Goal: Transaction & Acquisition: Book appointment/travel/reservation

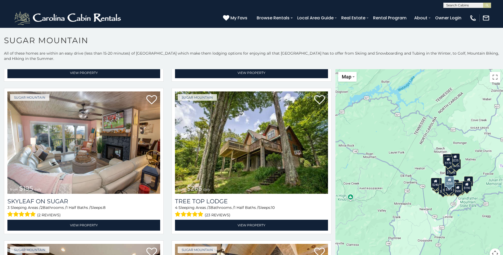
scroll to position [460, 0]
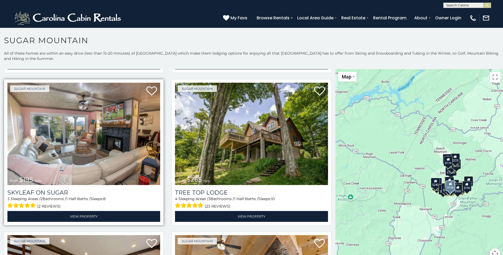
click at [102, 128] on img at bounding box center [83, 134] width 153 height 102
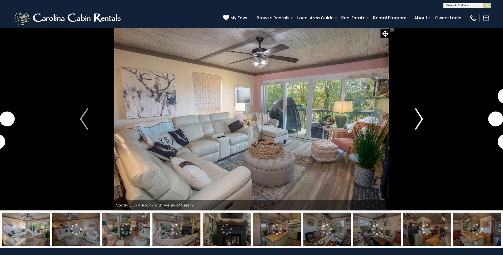
click at [416, 119] on img "Next" at bounding box center [419, 118] width 8 height 21
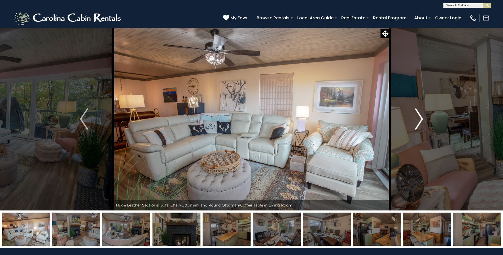
click at [418, 120] on img "Next" at bounding box center [419, 118] width 8 height 21
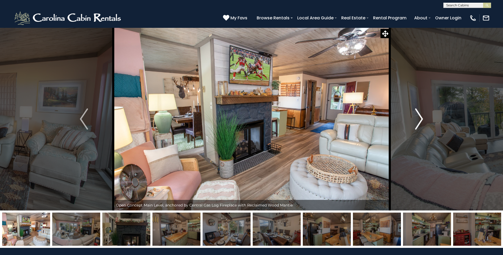
click at [418, 120] on img "Next" at bounding box center [419, 118] width 8 height 21
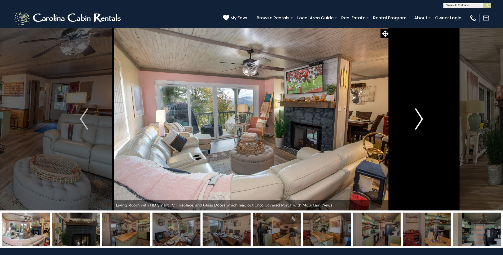
click at [418, 120] on img "Next" at bounding box center [419, 118] width 8 height 21
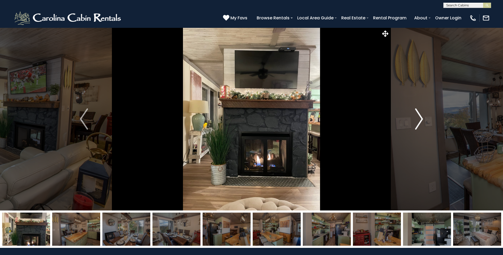
click at [418, 120] on img "Next" at bounding box center [419, 118] width 8 height 21
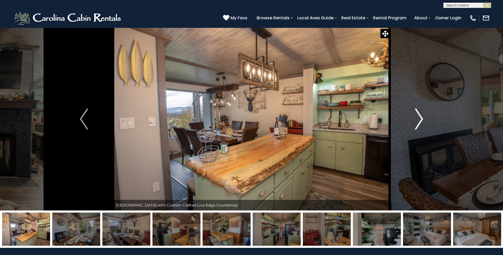
click at [418, 120] on img "Next" at bounding box center [419, 118] width 8 height 21
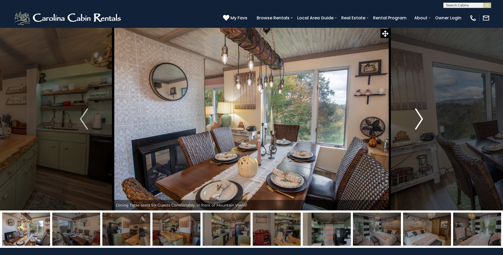
click at [418, 120] on img "Next" at bounding box center [419, 118] width 8 height 21
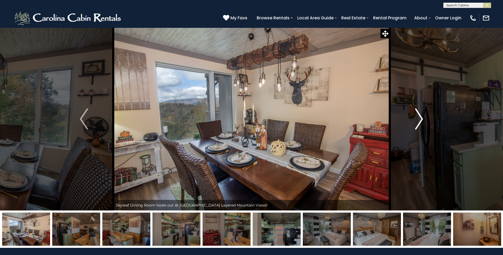
click at [418, 120] on img "Next" at bounding box center [419, 118] width 8 height 21
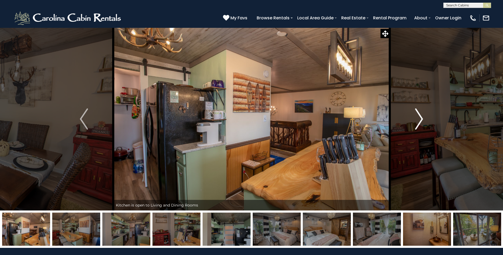
click at [418, 120] on img "Next" at bounding box center [419, 118] width 8 height 21
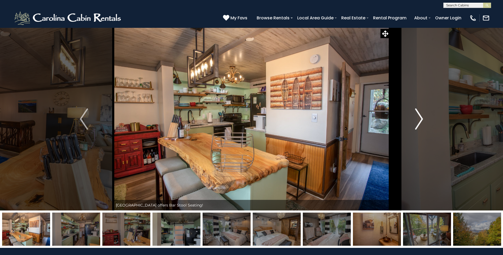
click at [418, 120] on img "Next" at bounding box center [419, 118] width 8 height 21
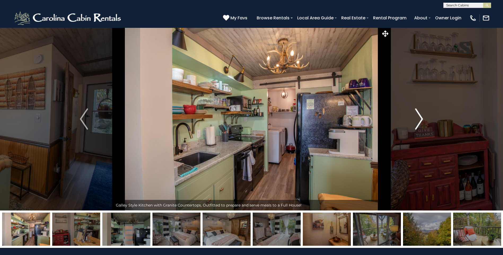
click at [418, 120] on img "Next" at bounding box center [419, 118] width 8 height 21
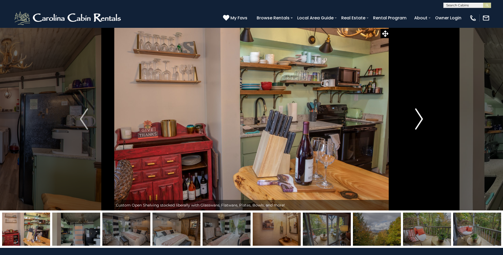
click at [418, 120] on img "Next" at bounding box center [419, 118] width 8 height 21
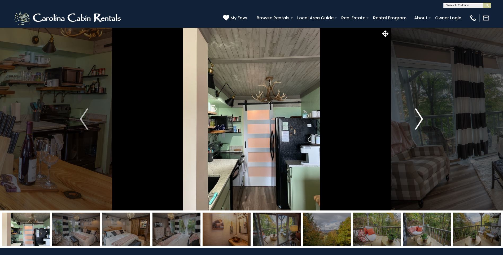
click at [418, 120] on img "Next" at bounding box center [419, 118] width 8 height 21
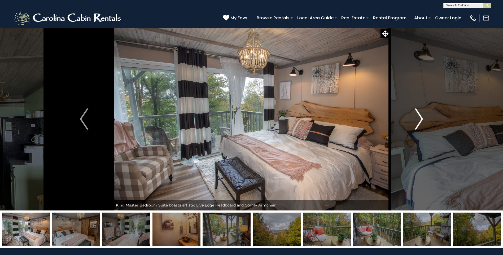
click at [418, 120] on img "Next" at bounding box center [419, 118] width 8 height 21
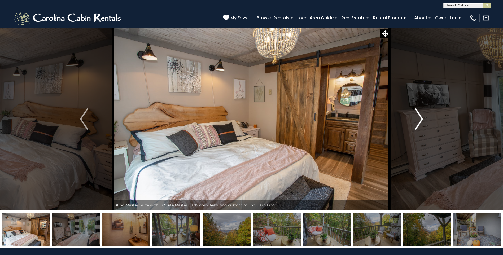
click at [418, 120] on img "Next" at bounding box center [419, 118] width 8 height 21
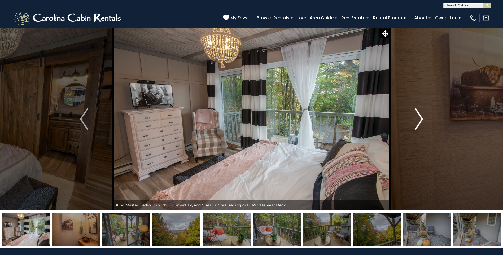
click at [418, 120] on img "Next" at bounding box center [419, 118] width 8 height 21
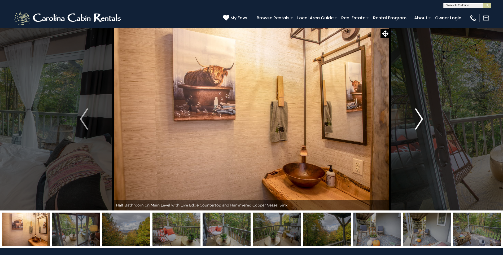
click at [418, 120] on img "Next" at bounding box center [419, 118] width 8 height 21
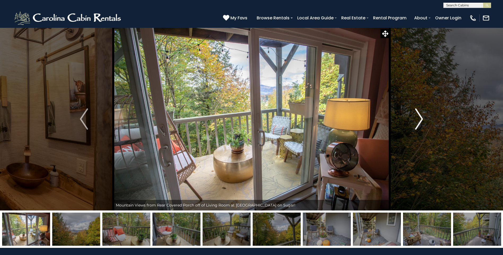
click at [418, 120] on img "Next" at bounding box center [419, 118] width 8 height 21
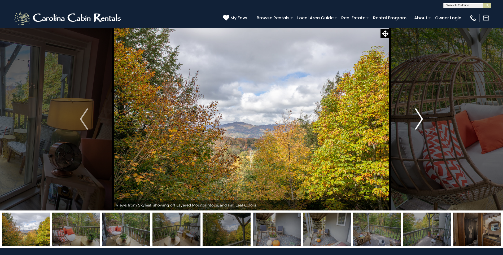
click at [418, 120] on img "Next" at bounding box center [419, 118] width 8 height 21
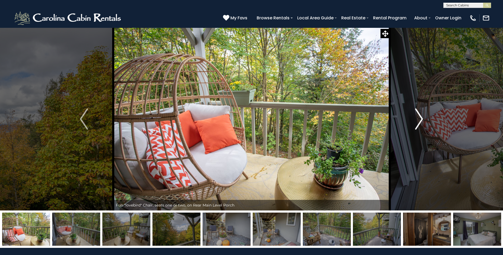
click at [418, 120] on img "Next" at bounding box center [419, 118] width 8 height 21
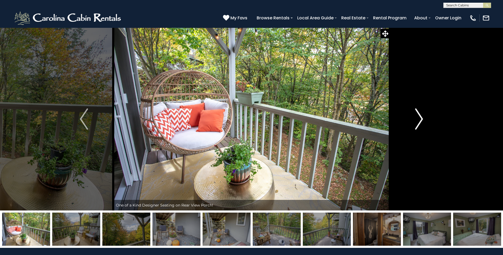
click at [418, 120] on img "Next" at bounding box center [419, 118] width 8 height 21
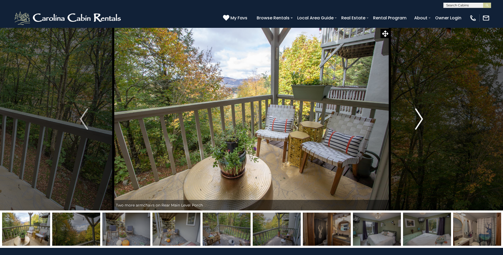
click at [418, 120] on img "Next" at bounding box center [419, 118] width 8 height 21
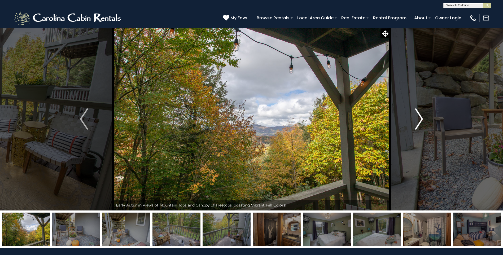
click at [418, 120] on img "Next" at bounding box center [419, 118] width 8 height 21
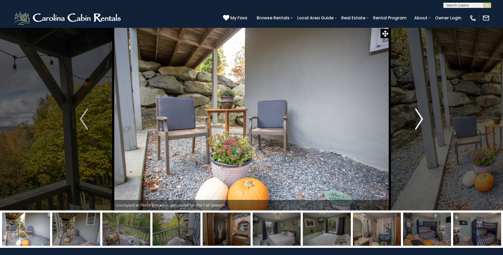
click at [418, 120] on img "Next" at bounding box center [419, 118] width 8 height 21
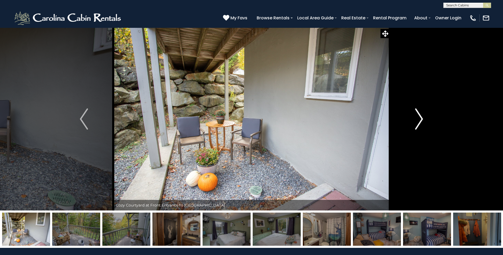
click at [418, 120] on img "Next" at bounding box center [419, 118] width 8 height 21
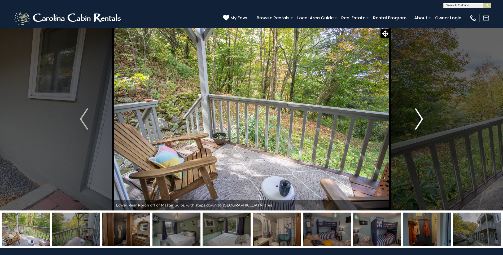
click at [418, 120] on img "Next" at bounding box center [419, 118] width 8 height 21
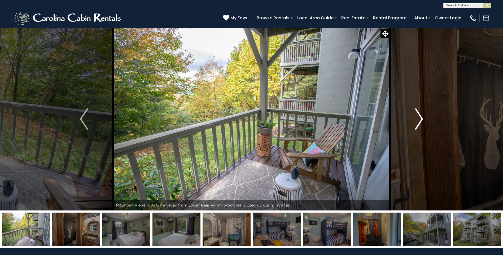
click at [418, 120] on img "Next" at bounding box center [419, 118] width 8 height 21
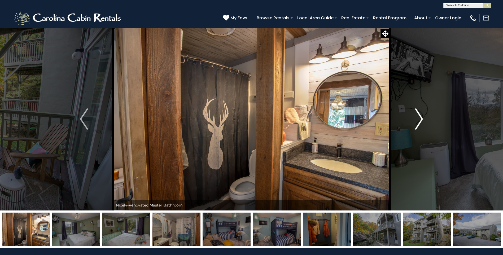
click at [418, 120] on img "Next" at bounding box center [419, 118] width 8 height 21
